Goal: Task Accomplishment & Management: Manage account settings

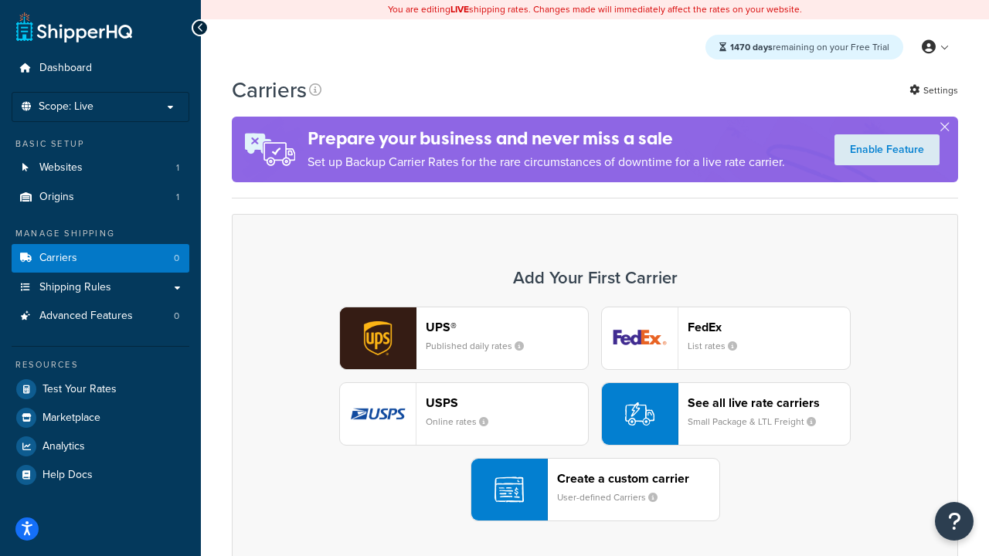
click at [595, 414] on div "UPS® Published daily rates FedEx List rates USPS Online rates See all live rate…" at bounding box center [595, 414] width 694 height 215
click at [769, 327] on header "FedEx" at bounding box center [769, 327] width 162 height 15
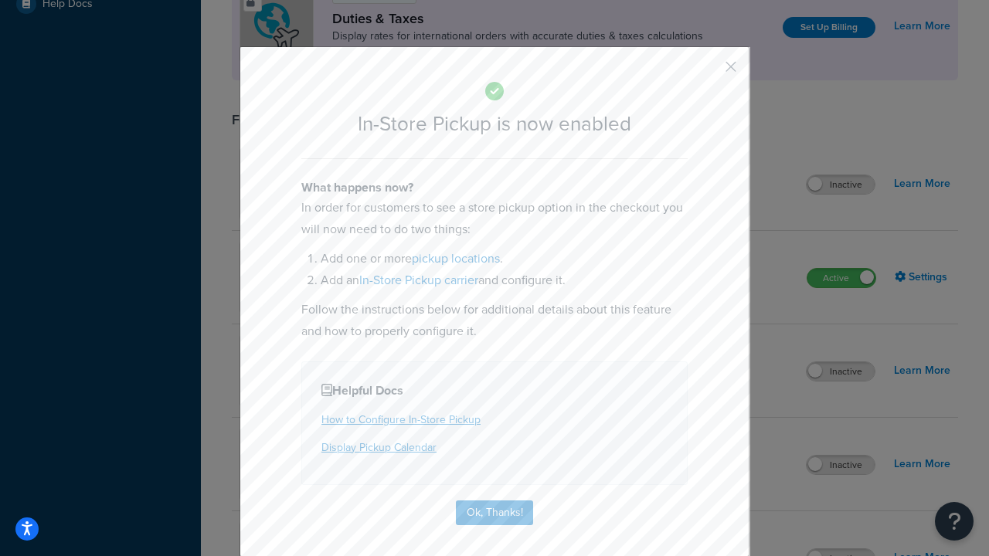
click at [708, 72] on button "button" at bounding box center [708, 72] width 4 height 4
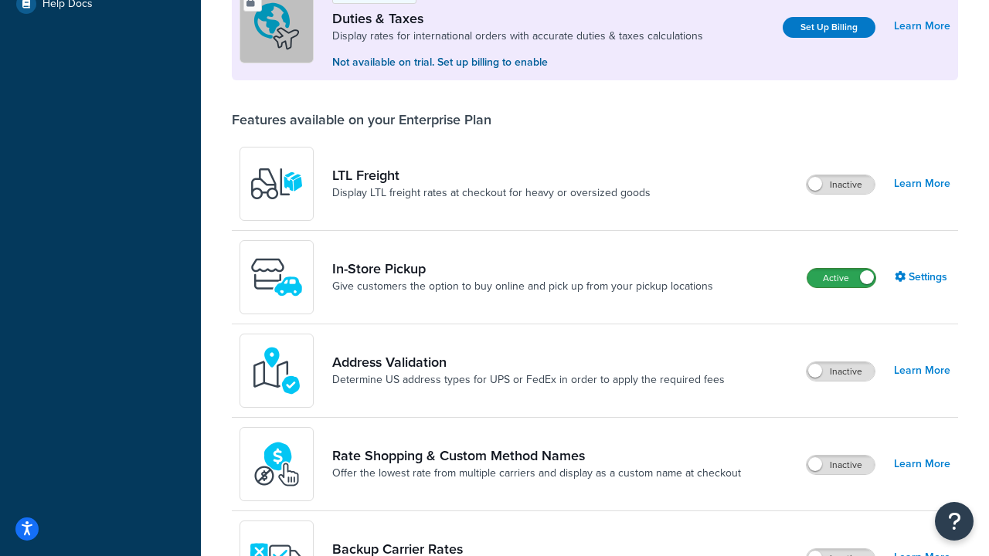
click at [842, 269] on label "Active" at bounding box center [842, 278] width 68 height 19
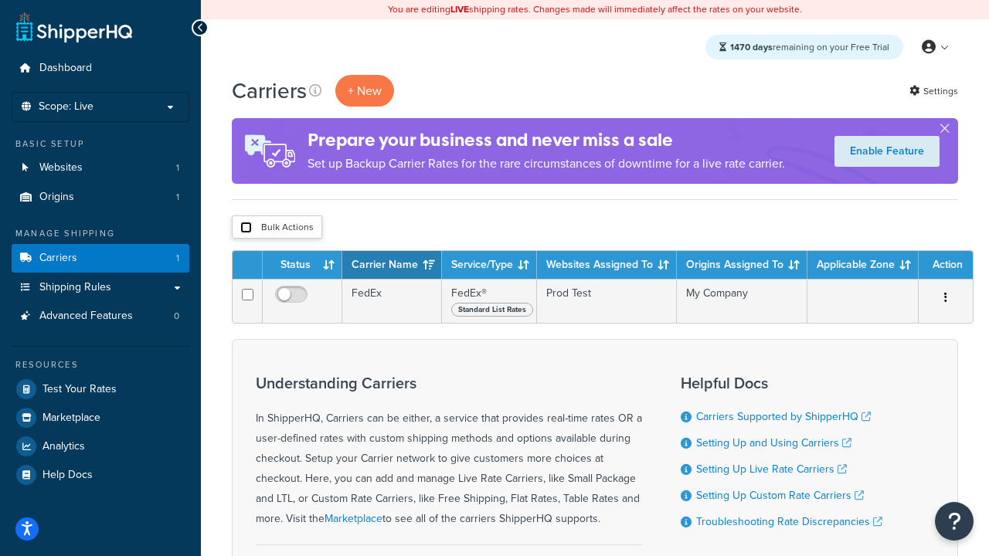
click at [246, 228] on input "checkbox" at bounding box center [246, 228] width 12 height 12
checkbox input "true"
click at [0, 0] on button "Delete" at bounding box center [0, 0] width 0 height 0
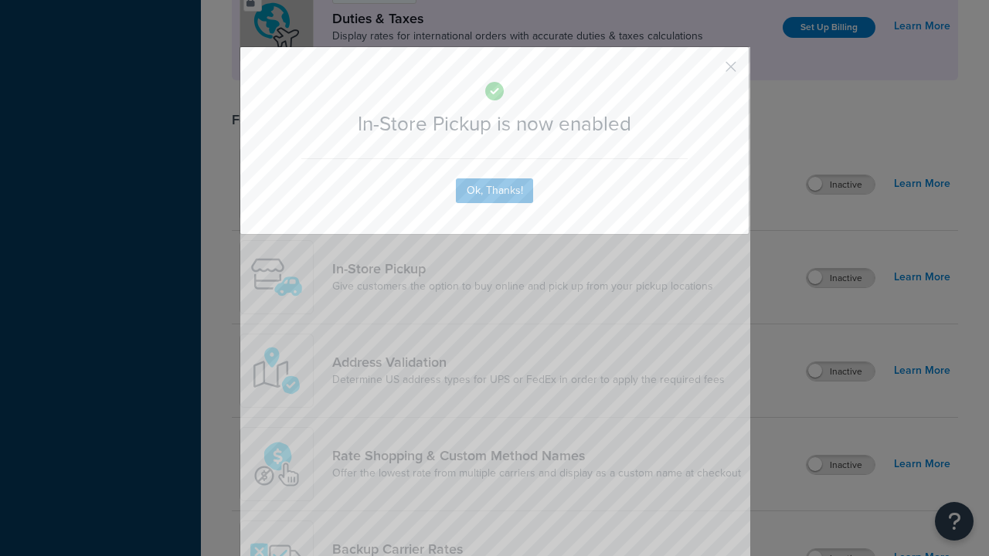
click at [708, 70] on button "button" at bounding box center [708, 72] width 4 height 4
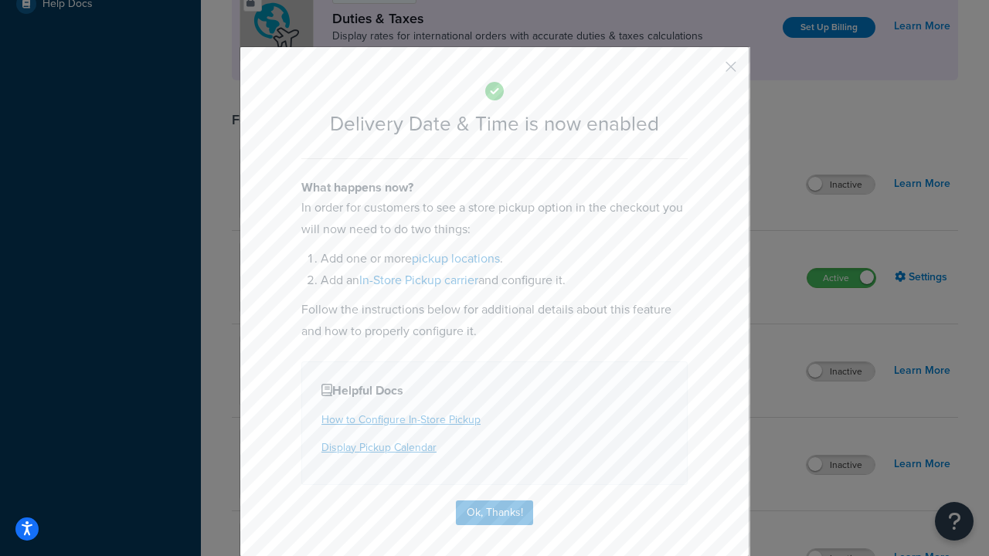
scroll to position [148, 0]
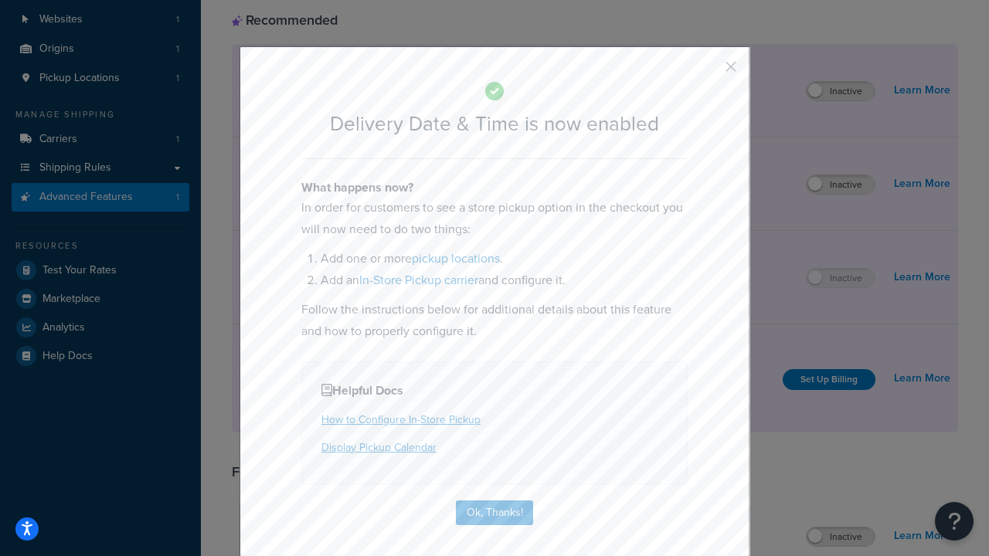
click at [708, 72] on button "button" at bounding box center [708, 72] width 4 height 4
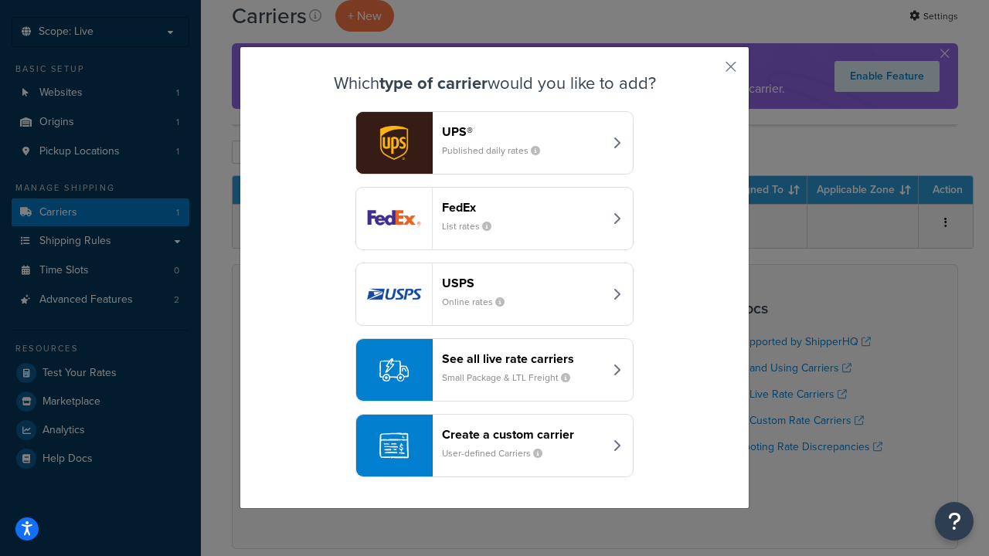
click at [495, 446] on div "Create a custom carrier User-defined Carriers" at bounding box center [523, 445] width 162 height 37
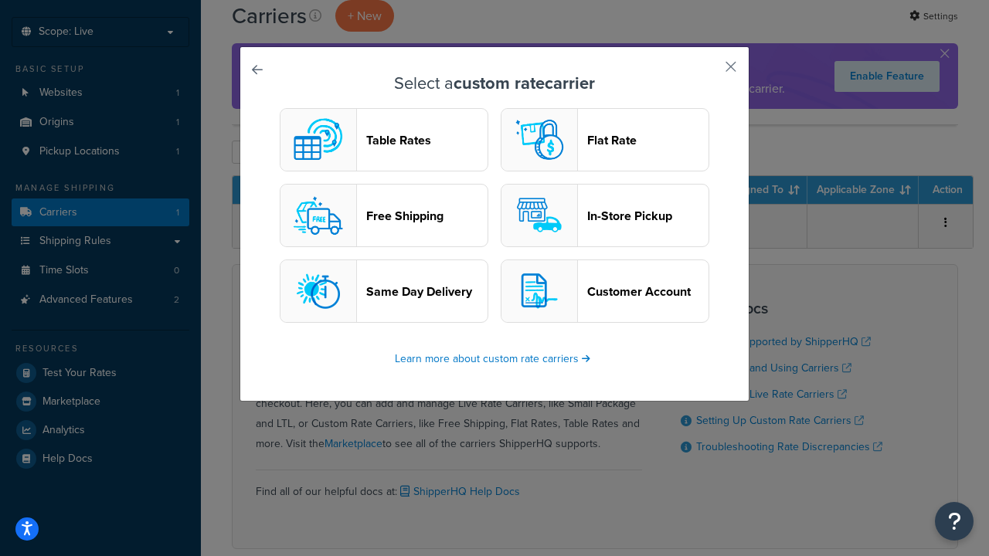
click at [605, 216] on header "In-Store Pickup" at bounding box center [647, 216] width 121 height 15
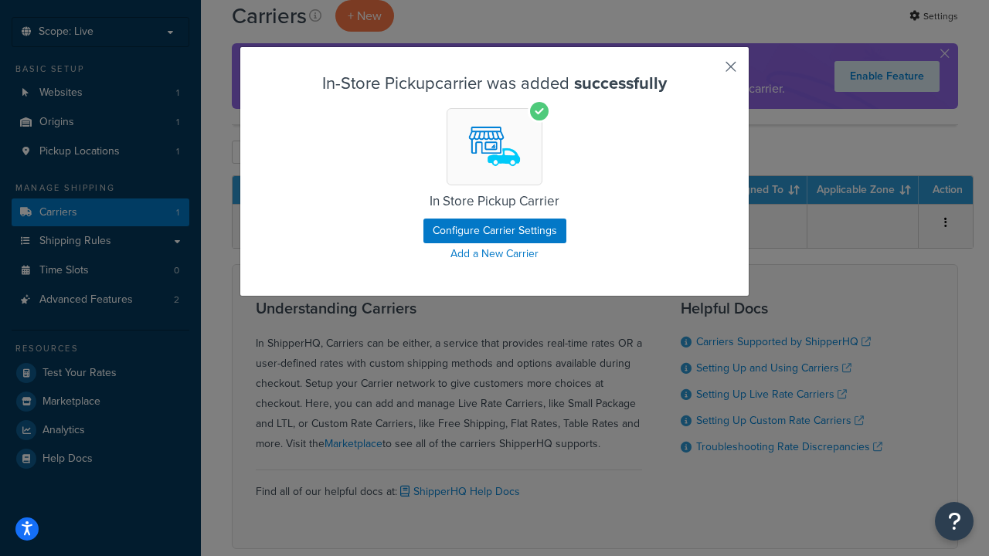
click at [708, 72] on button "button" at bounding box center [708, 72] width 4 height 4
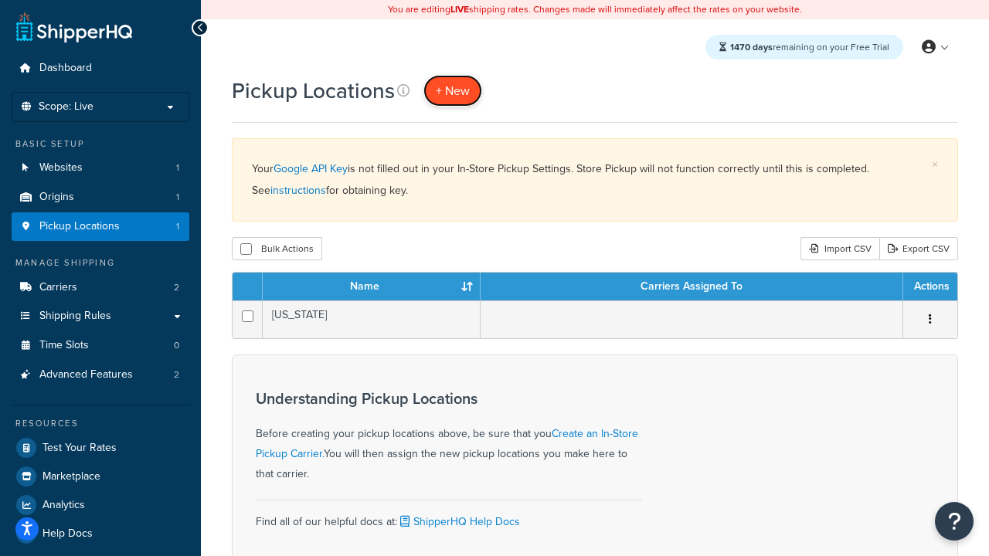
click at [453, 90] on span "+ New" at bounding box center [453, 91] width 34 height 18
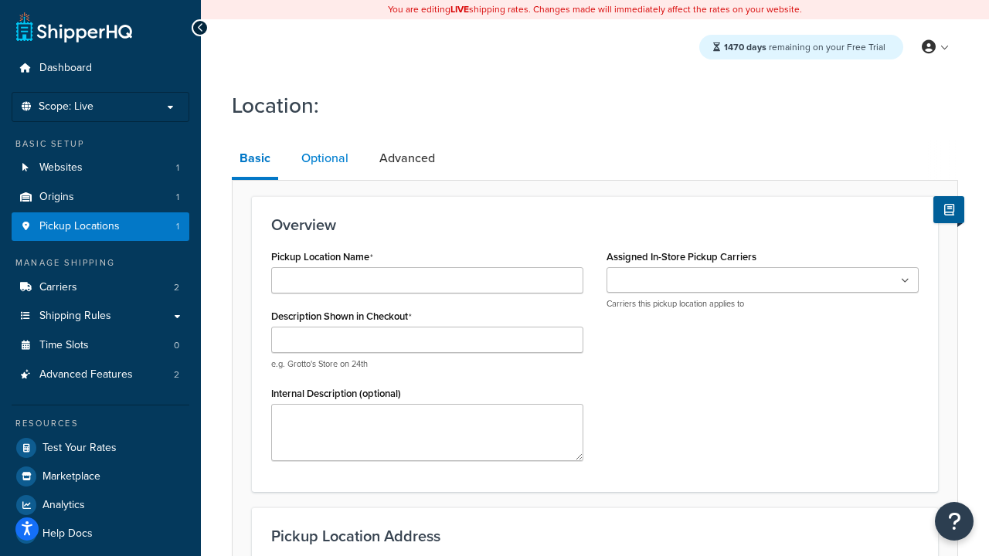
click at [325, 158] on link "Optional" at bounding box center [325, 158] width 63 height 37
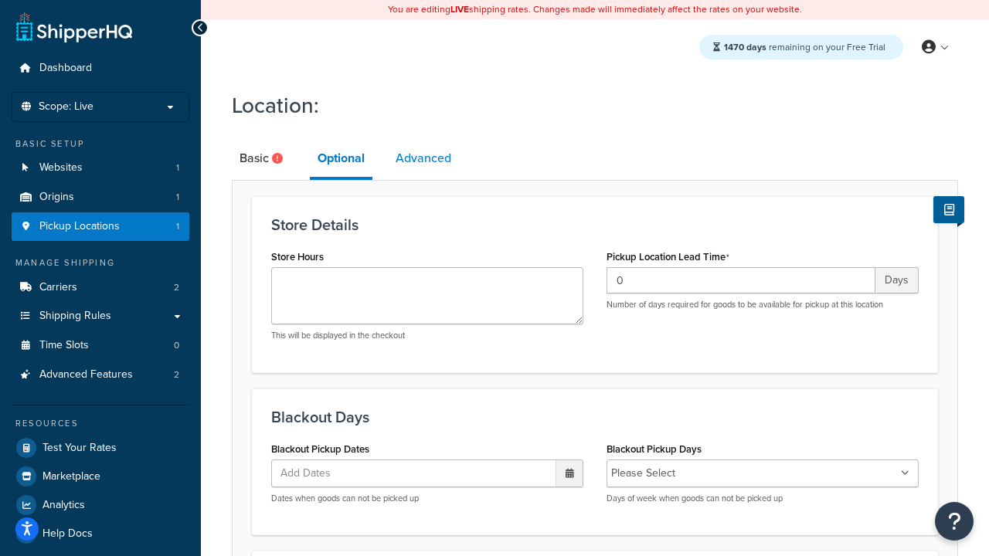
click at [424, 158] on link "Advanced" at bounding box center [423, 158] width 71 height 37
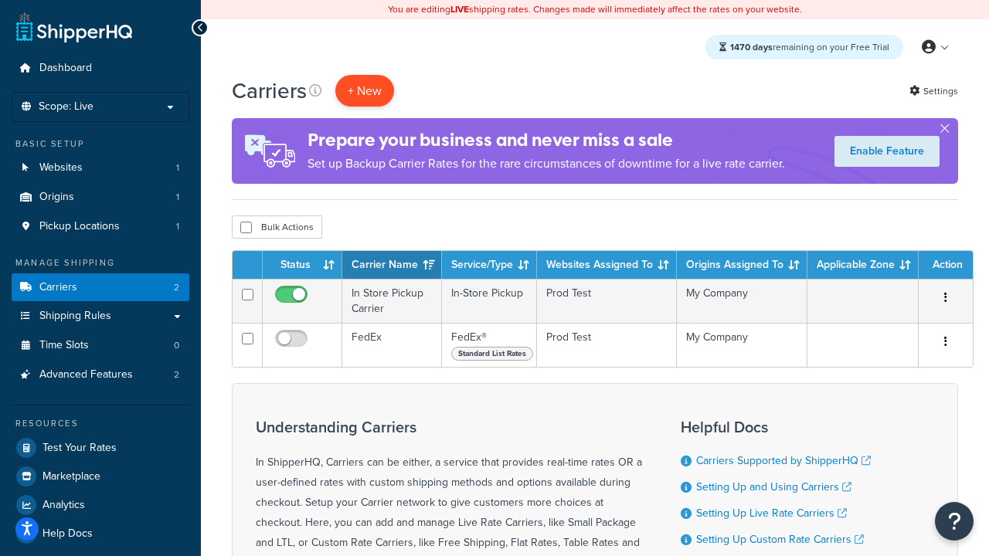
click at [365, 90] on button "+ New" at bounding box center [364, 91] width 59 height 32
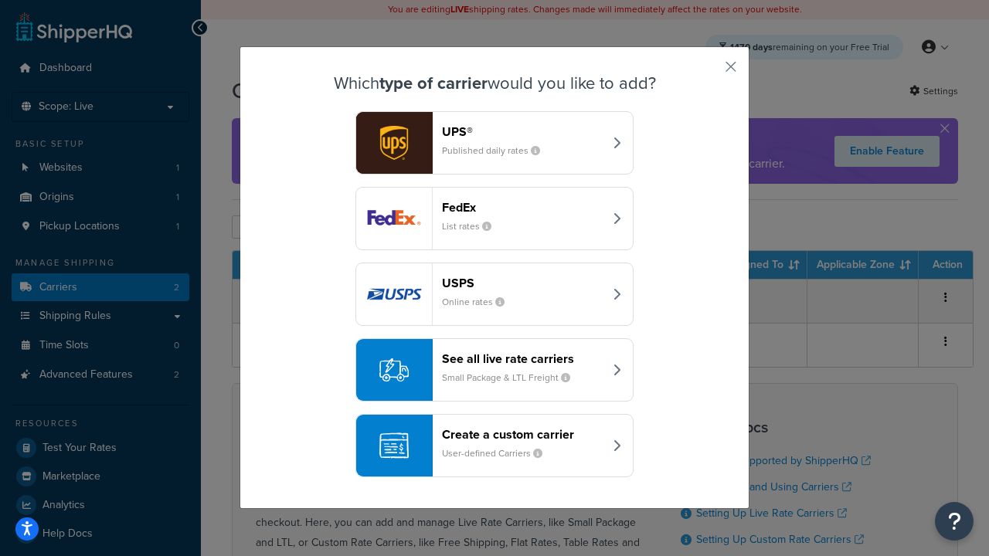
click at [495, 446] on div "Create a custom carrier User-defined Carriers" at bounding box center [523, 445] width 162 height 37
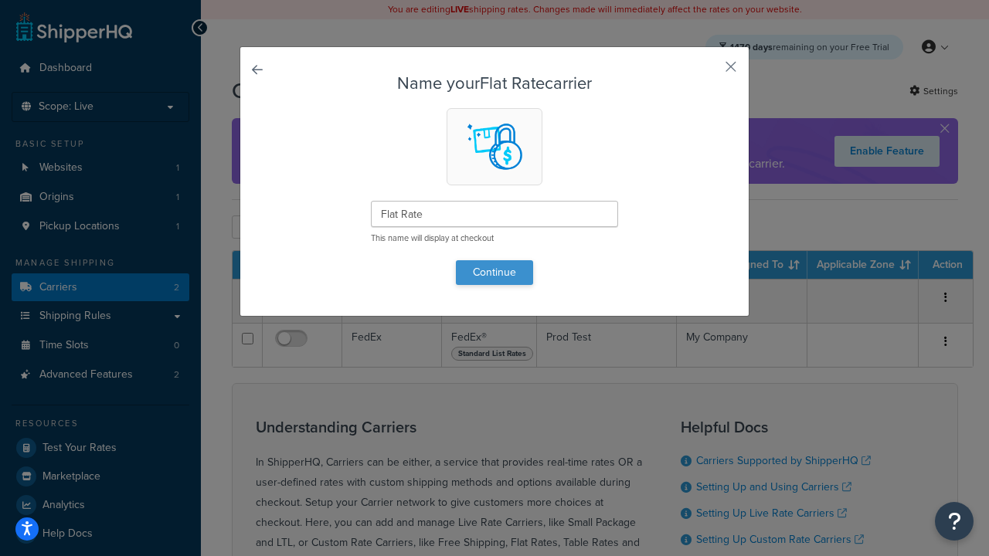
type input "Flat Rate"
click at [495, 272] on button "Continue" at bounding box center [494, 272] width 77 height 25
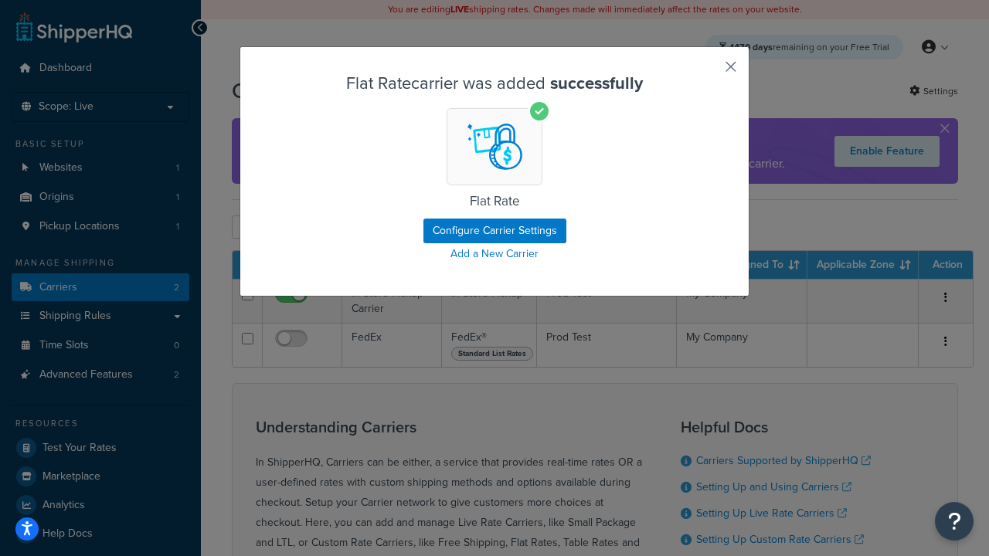
click at [708, 72] on button "button" at bounding box center [708, 72] width 4 height 4
